Goal: Use online tool/utility: Use online tool/utility

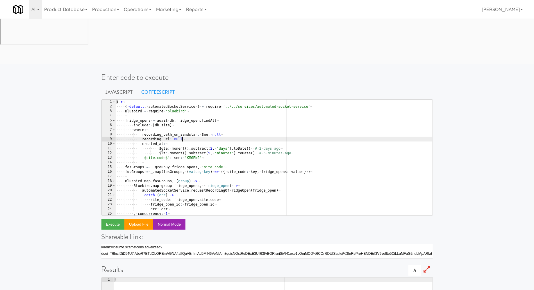
click at [225, 99] on div "( -> ¬ ···· { · default : · automatedSocketService · } · = · require · '../../s…" at bounding box center [273, 161] width 317 height 125
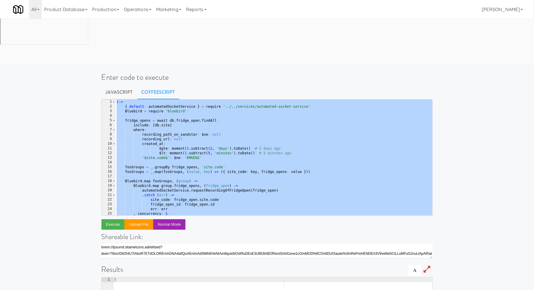
paste textarea
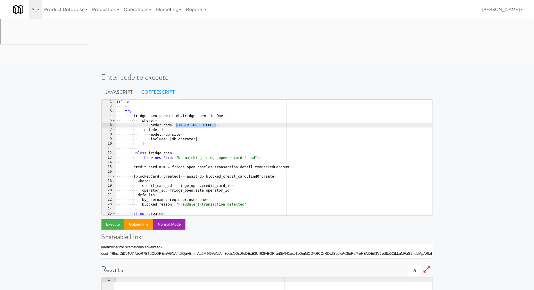
drag, startPoint x: 216, startPoint y: 80, endPoint x: 176, endPoint y: 79, distance: 40.5
click at [176, 99] on div "( ( ) · -> ¬ ···· ¬ ···· try ¬ ···· ···· fridge_open · = · await · db . fridge_…" at bounding box center [273, 161] width 317 height 125
paste textarea "7810890"
click at [112, 219] on button "Execute" at bounding box center [113, 224] width 23 height 10
click at [182, 99] on div "( ( ) · -> ¬ ···· ¬ ···· try ¬ ···· ···· fridge_open · = · await · db . fridge_…" at bounding box center [273, 161] width 317 height 125
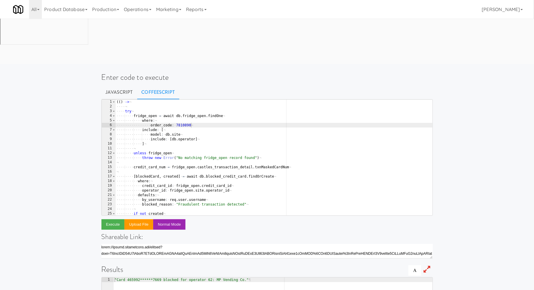
click at [182, 99] on div "( ( ) · -> ¬ ···· ¬ ···· try ¬ ···· ···· fridge_open · = · await · db . fridge_…" at bounding box center [273, 161] width 317 height 125
paste textarea "2712883"
click at [116, 219] on button "Execute" at bounding box center [113, 224] width 23 height 10
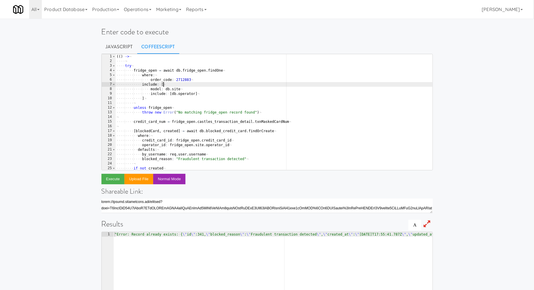
click at [178, 82] on div "( ( ) · -> ¬ ···· ¬ ···· try ¬ ···· ···· fridge_open · = · await · db . fridge_…" at bounding box center [273, 116] width 317 height 125
click at [184, 79] on div "( ( ) · -> ¬ ···· ¬ ···· try ¬ ···· ···· fridge_open · = · await · db . fridge_…" at bounding box center [273, 116] width 317 height 125
paste textarea "7067638"
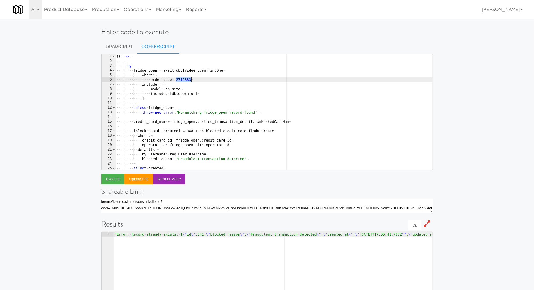
type textarea "order_code: 7067638"
click at [115, 177] on button "Execute" at bounding box center [113, 179] width 23 height 10
